Goal: Task Accomplishment & Management: Manage account settings

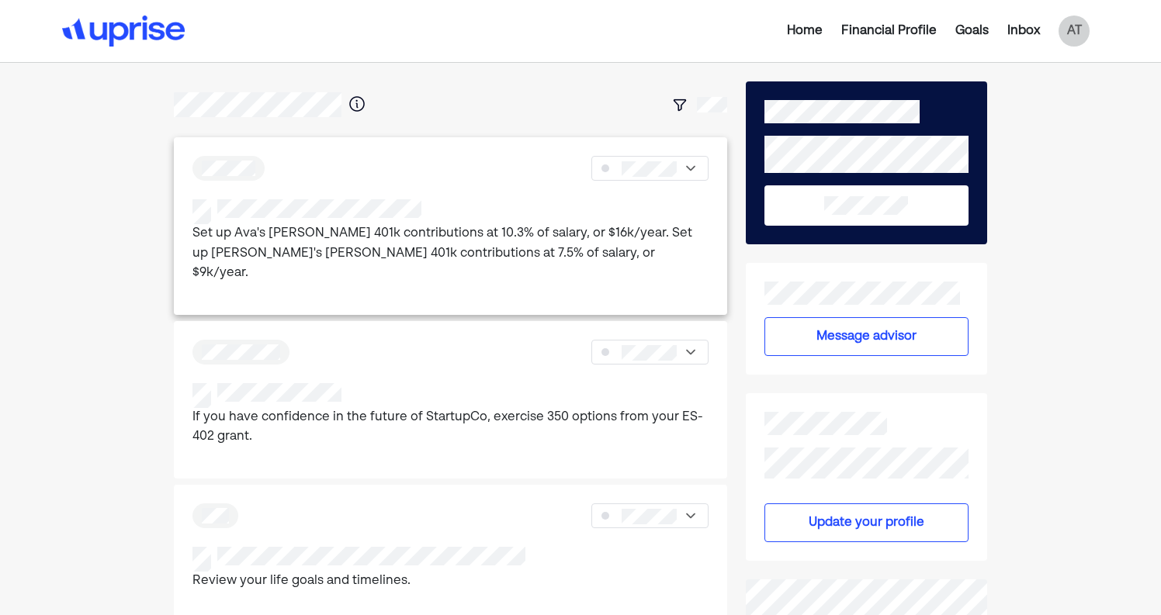
click at [452, 237] on p "Set up Ava's [PERSON_NAME] 401k contributions at 10.3% of salary, or $16k/year.…" at bounding box center [450, 254] width 516 height 60
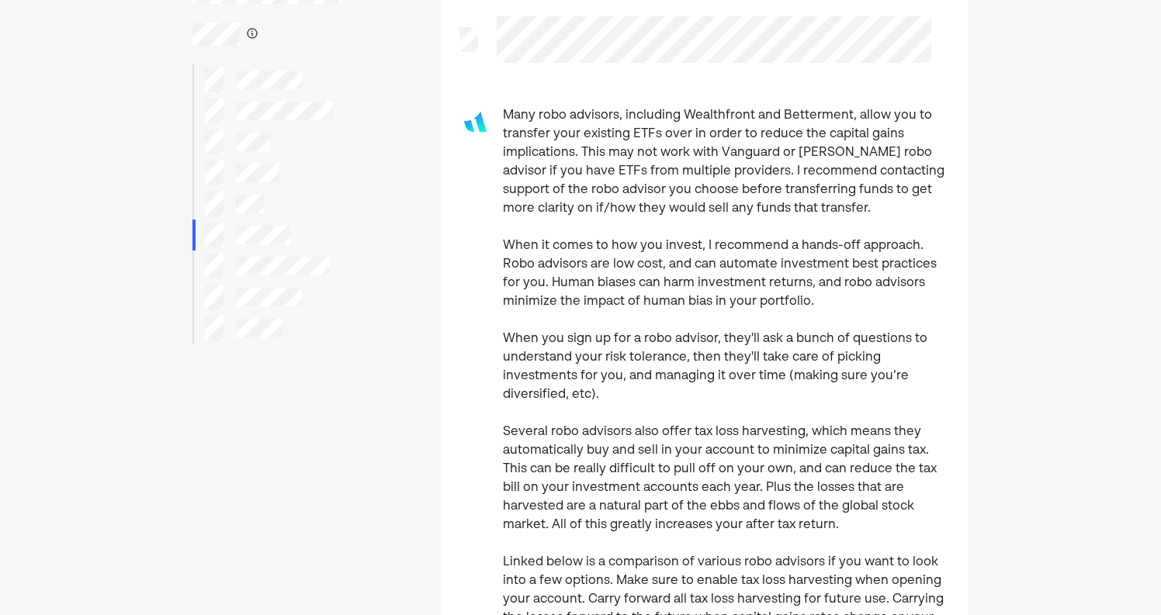
scroll to position [123, 0]
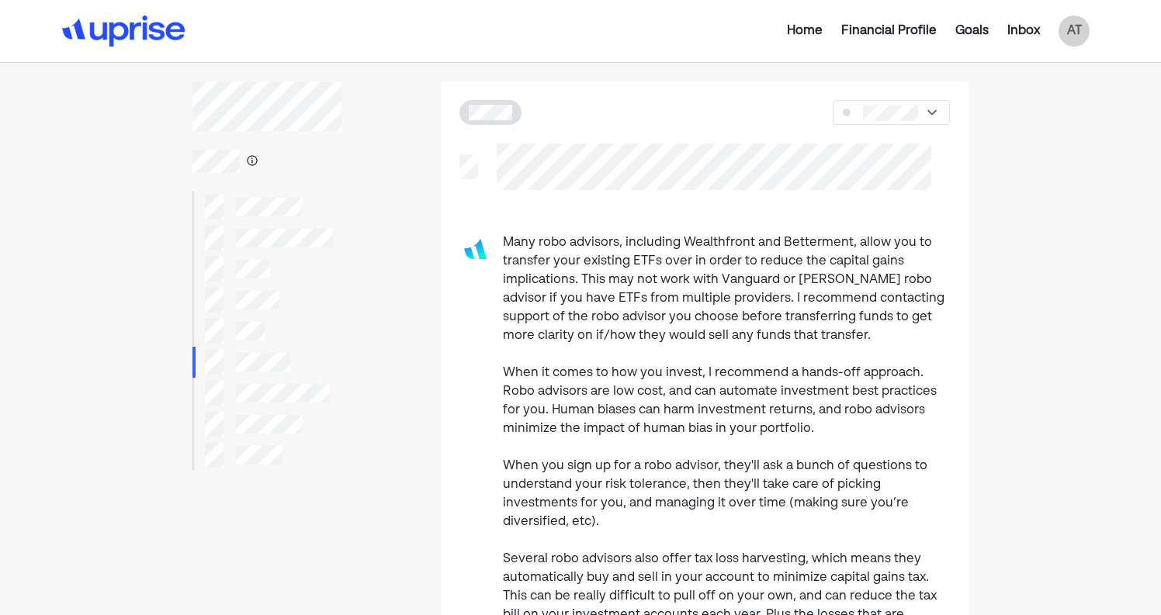
click at [818, 33] on div "Home" at bounding box center [805, 31] width 36 height 19
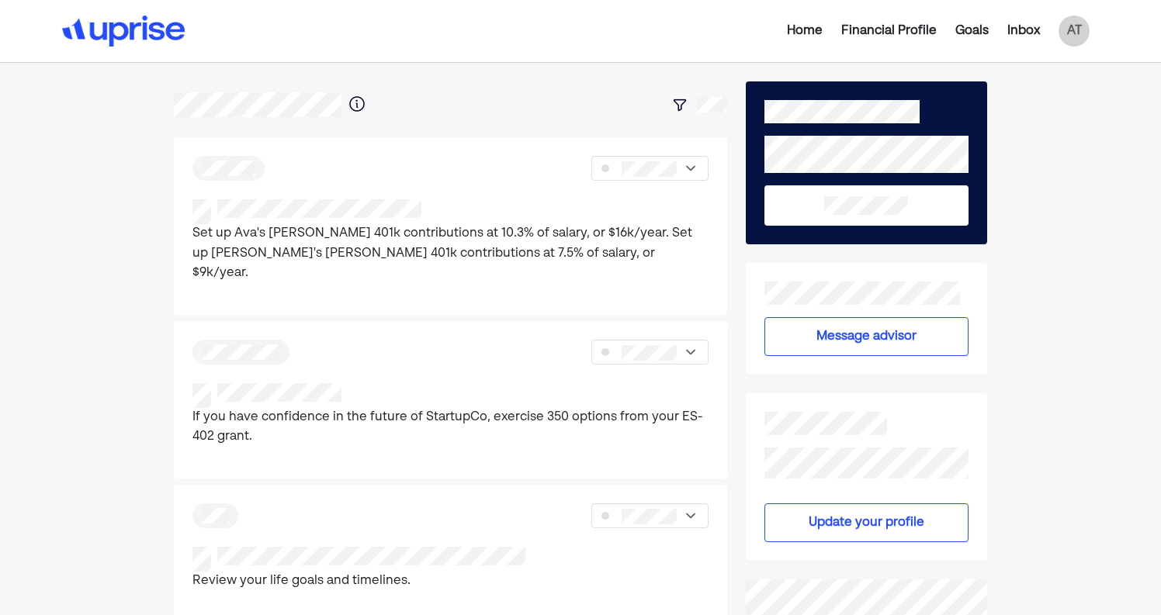
click at [920, 33] on div "Financial Profile" at bounding box center [888, 31] width 95 height 19
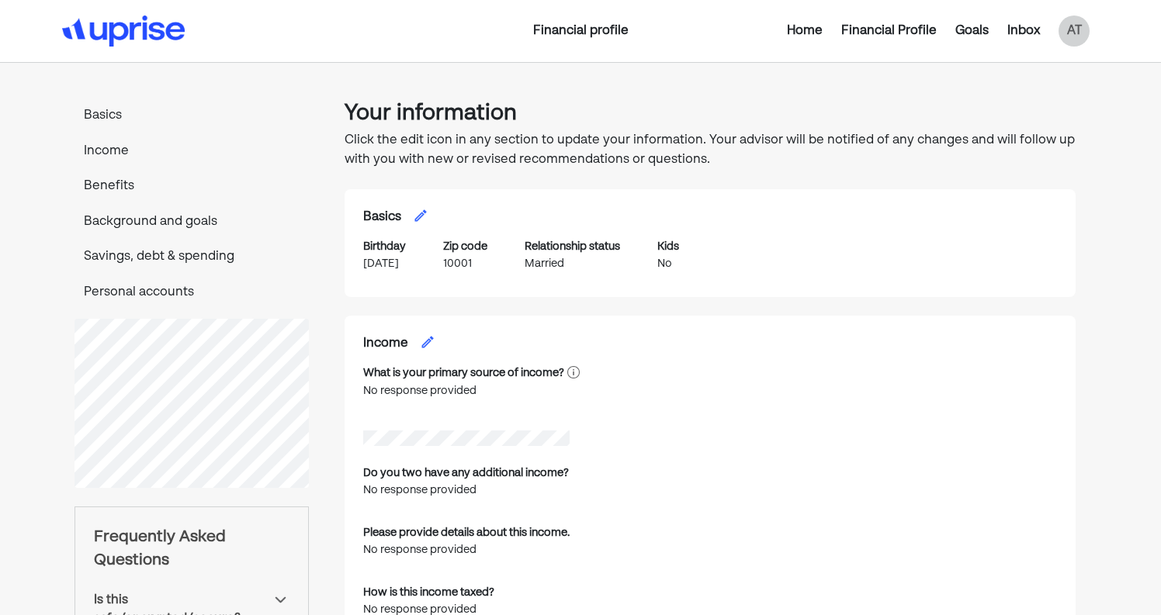
click at [814, 40] on div "Home Financial Profile Goals Inbox AT" at bounding box center [928, 31] width 342 height 31
click at [809, 33] on div "Home" at bounding box center [805, 31] width 36 height 19
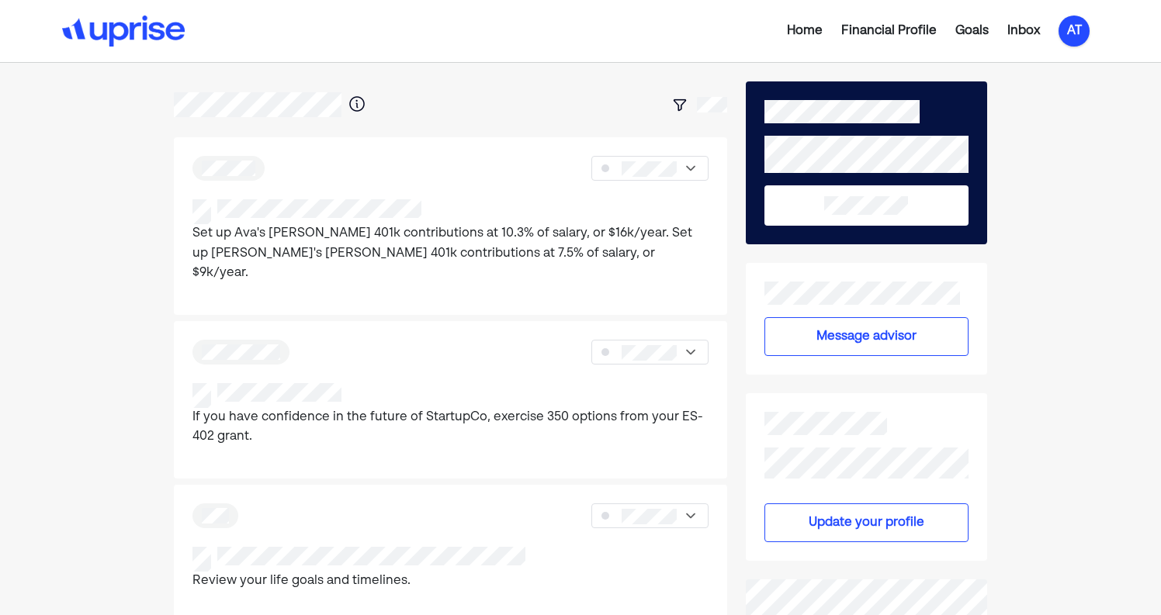
click at [1066, 28] on div "AT" at bounding box center [1073, 31] width 31 height 31
click at [1062, 123] on div "Log out" at bounding box center [1061, 125] width 46 height 19
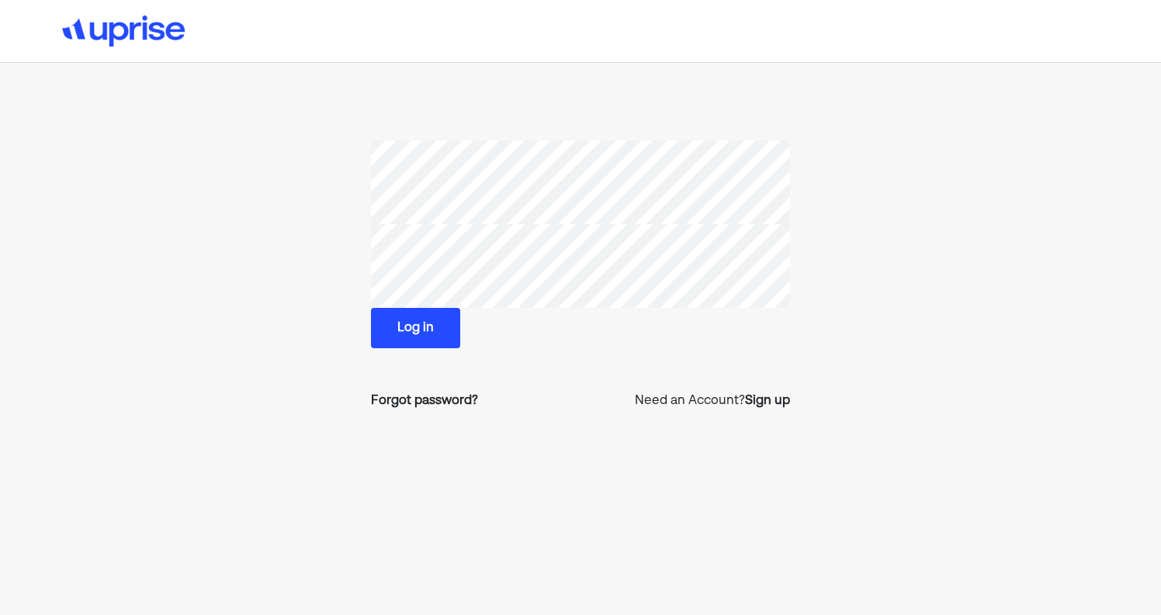
click at [587, 109] on div "Log in Forgot password? Need an Account? Sign up" at bounding box center [580, 345] width 1161 height 691
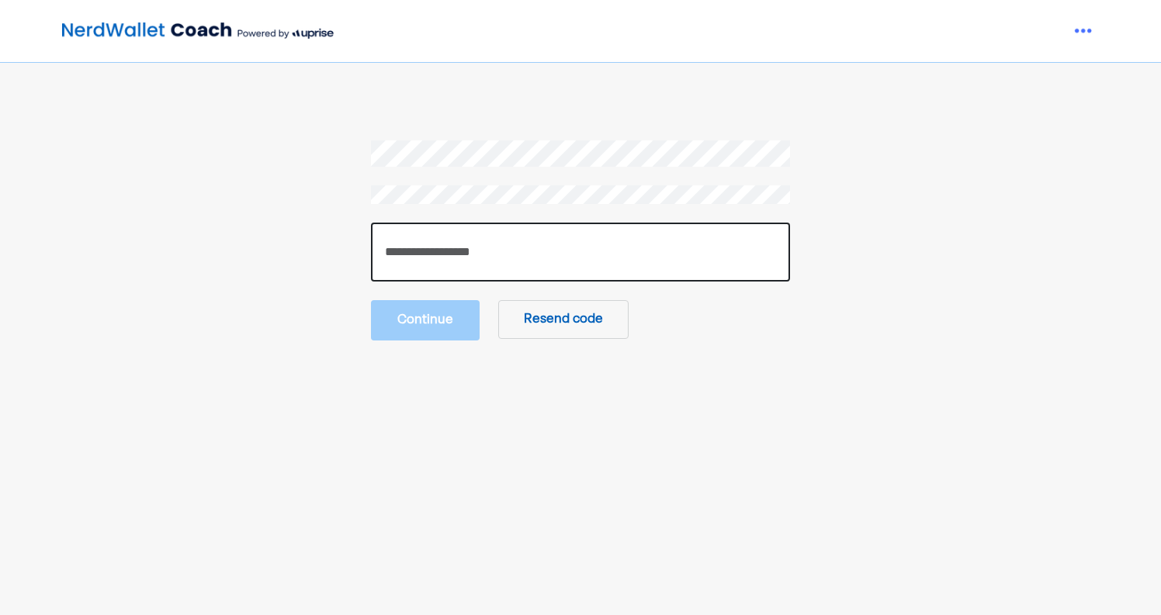
click at [501, 242] on input "number" at bounding box center [580, 252] width 419 height 59
paste input "******"
type input "******"
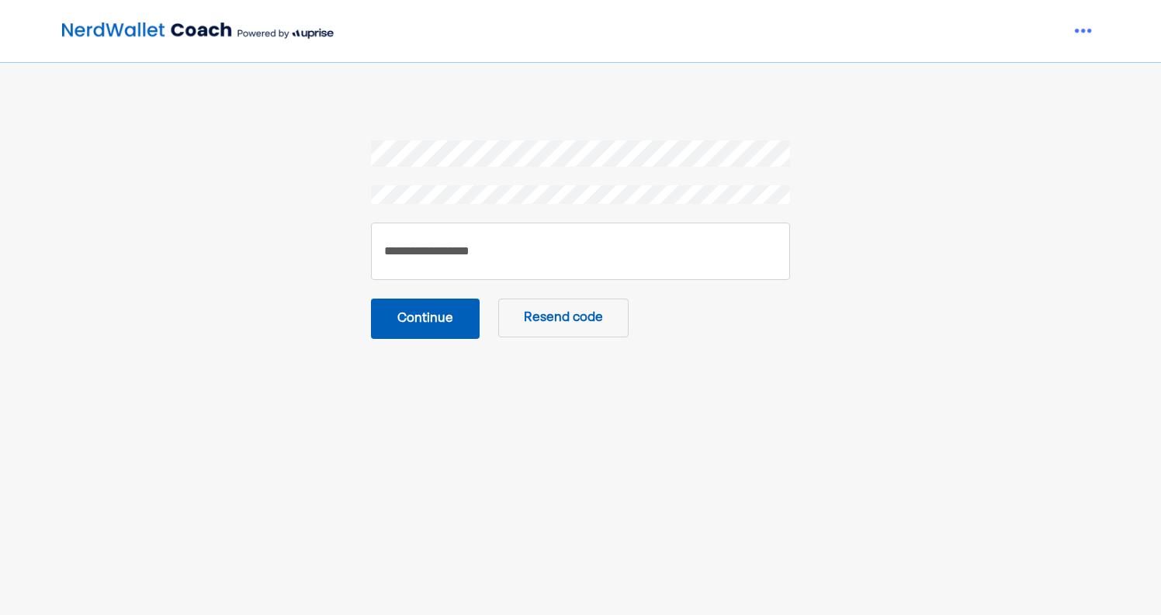
click at [337, 337] on section "****** Continue Resend code" at bounding box center [579, 239] width 775 height 199
click at [423, 336] on button "Continue" at bounding box center [425, 319] width 109 height 40
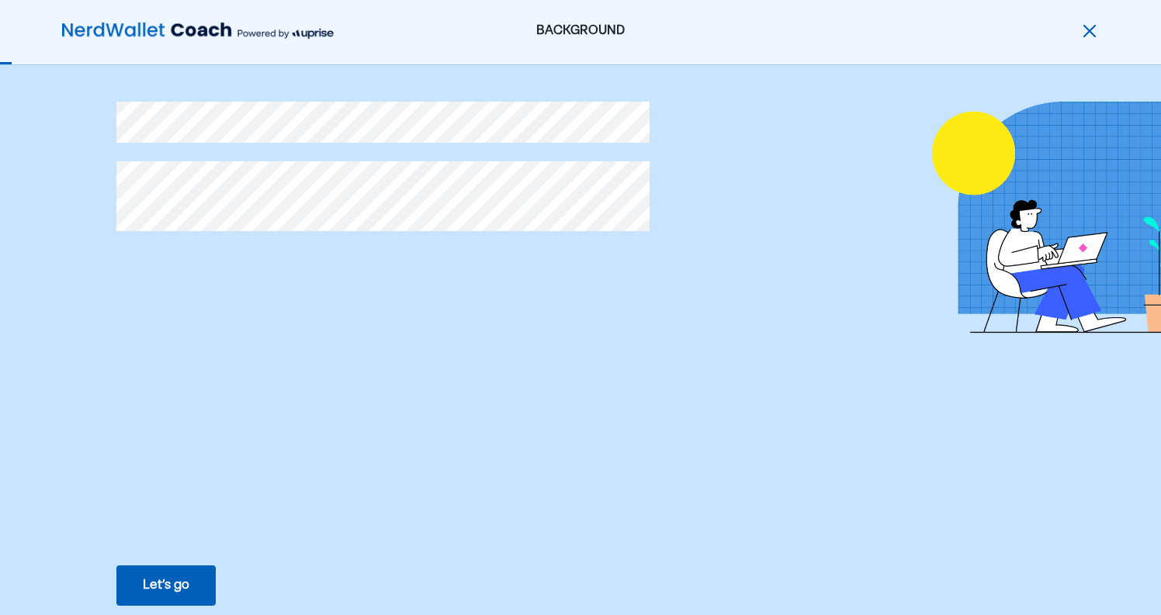
click at [172, 589] on div "Let’s go" at bounding box center [166, 586] width 47 height 19
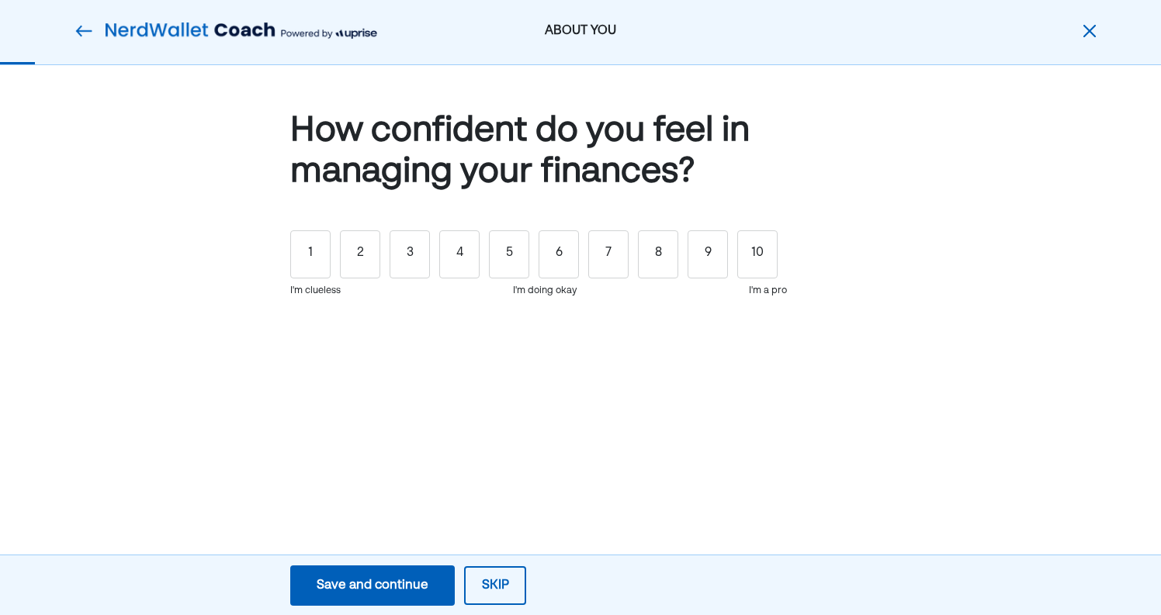
click at [1084, 35] on img at bounding box center [1089, 31] width 19 height 19
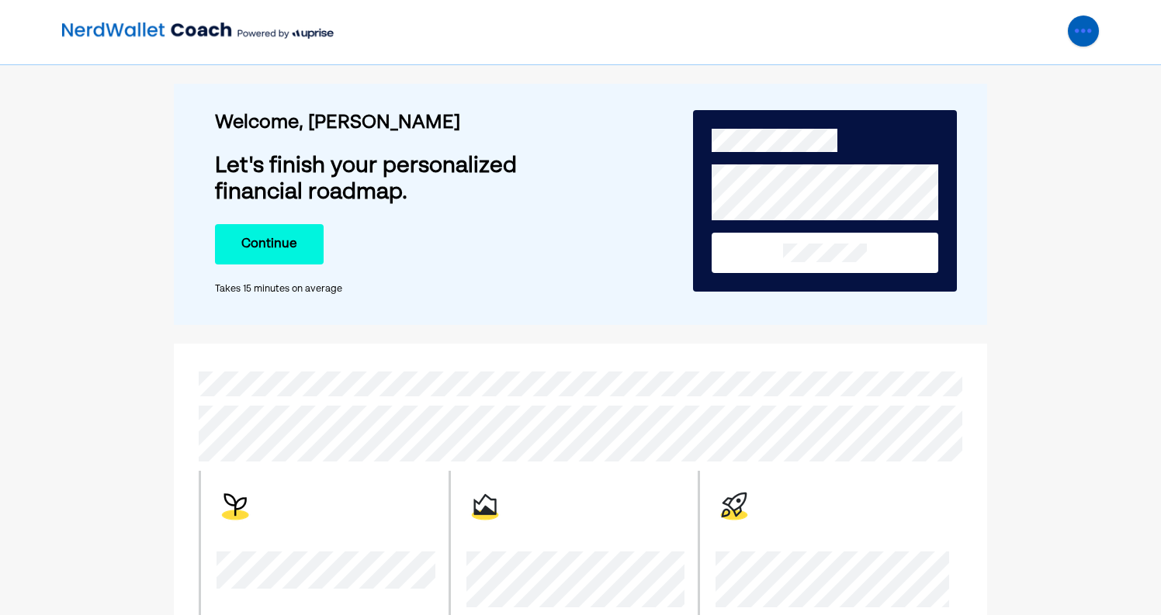
click at [1085, 35] on img at bounding box center [1083, 31] width 31 height 31
click at [1062, 102] on div "Settings" at bounding box center [1063, 96] width 50 height 19
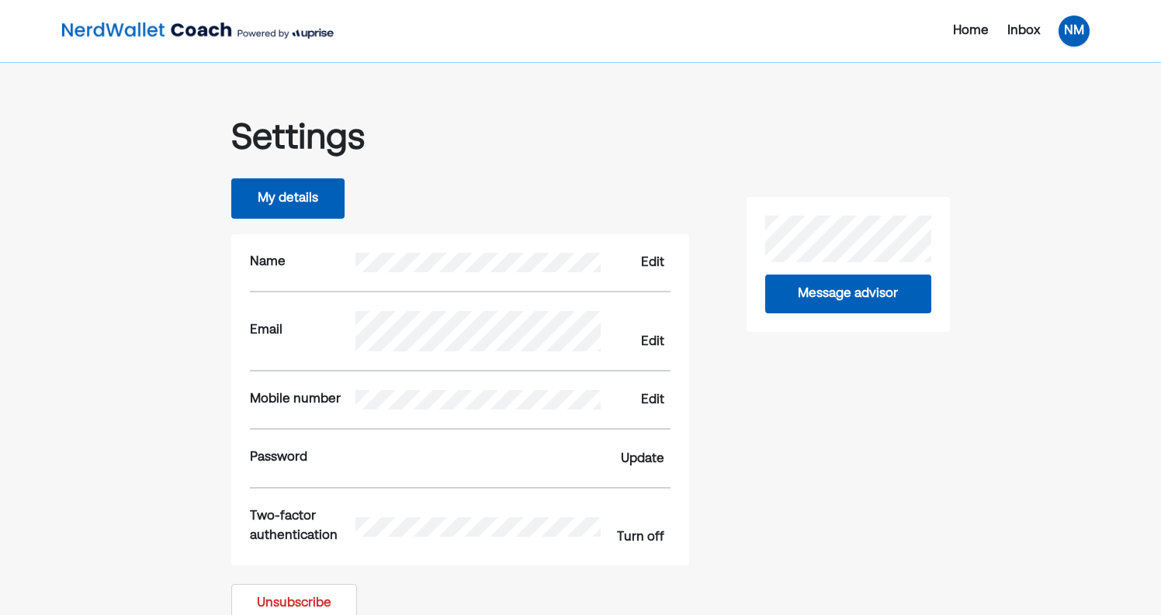
click at [1076, 37] on div "NM" at bounding box center [1073, 31] width 31 height 31
click at [1054, 130] on div "Log out" at bounding box center [1061, 125] width 46 height 19
